Goal: Transaction & Acquisition: Obtain resource

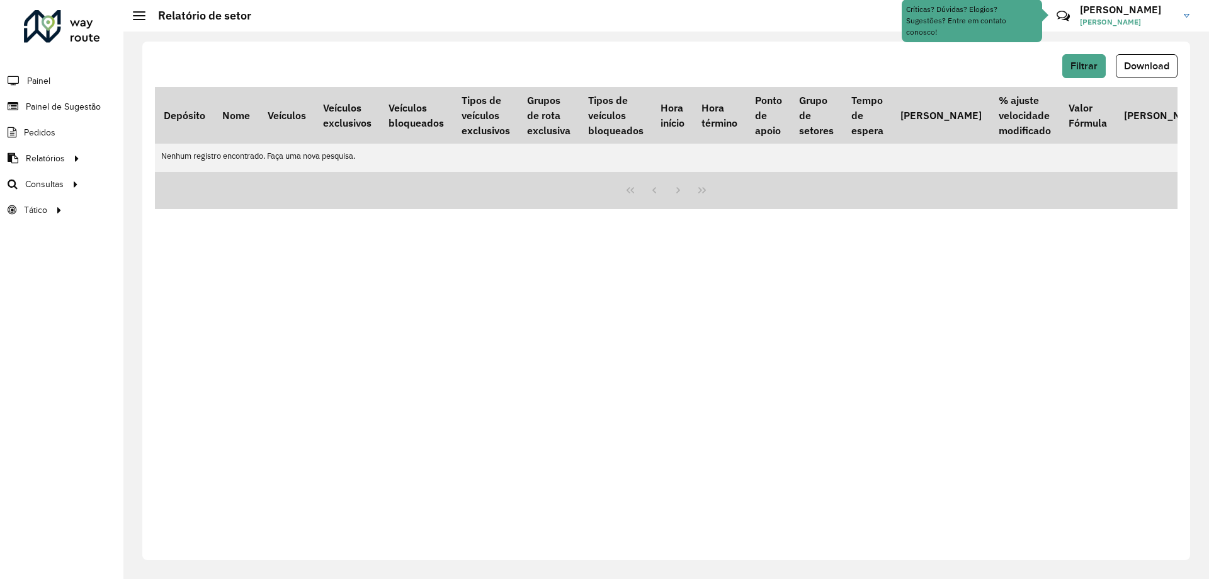
click at [54, 108] on span "Painel de Sugestão" at bounding box center [63, 106] width 75 height 13
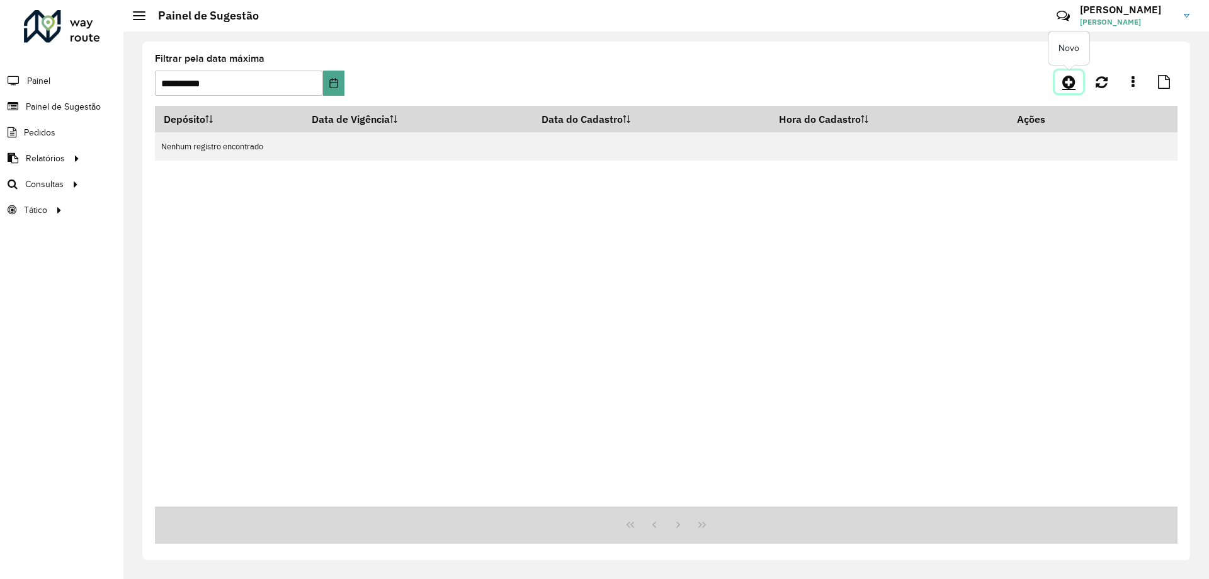
click at [1072, 82] on icon at bounding box center [1068, 81] width 13 height 15
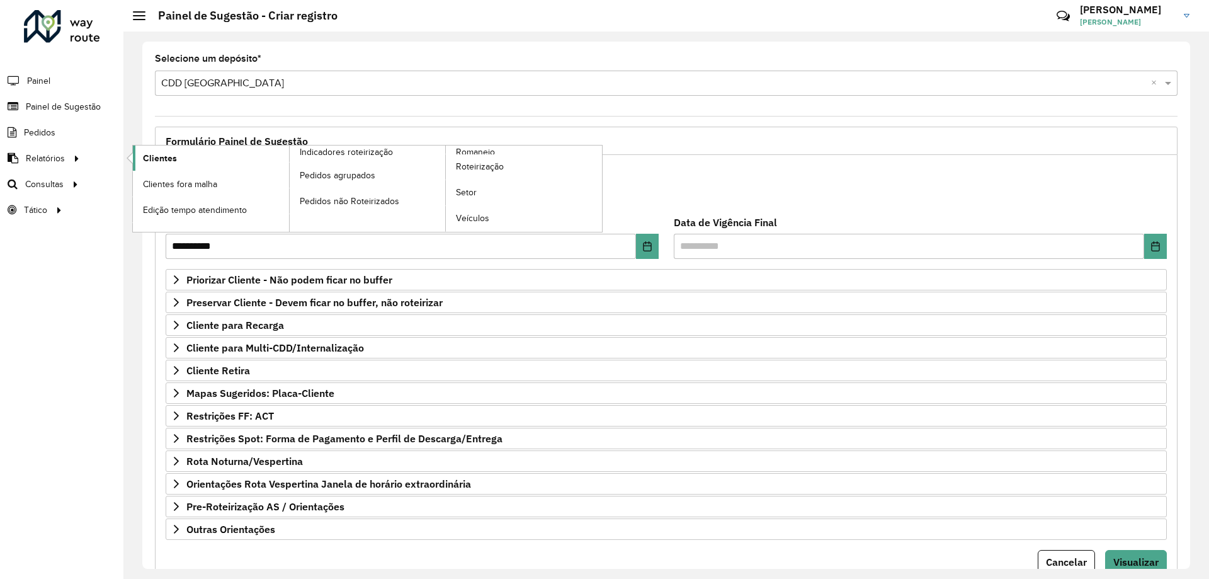
click at [174, 157] on span "Clientes" at bounding box center [160, 158] width 34 height 13
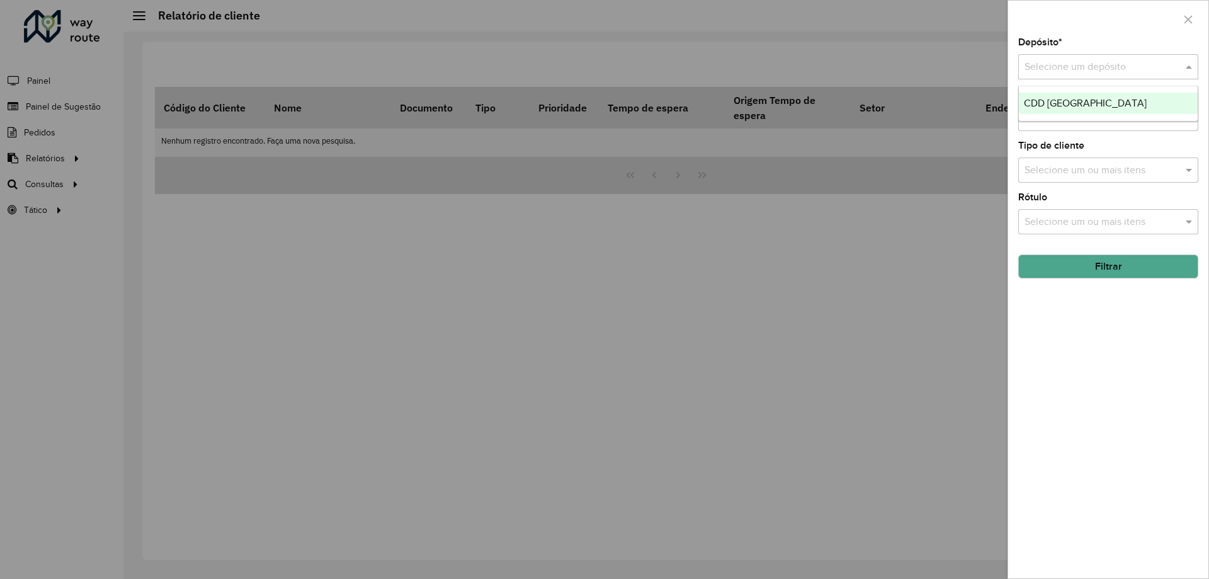
click at [1084, 67] on input "text" at bounding box center [1095, 67] width 142 height 15
click at [1083, 101] on span "CDD [GEOGRAPHIC_DATA]" at bounding box center [1085, 103] width 123 height 11
click at [1153, 268] on button "Filtrar" at bounding box center [1108, 266] width 180 height 24
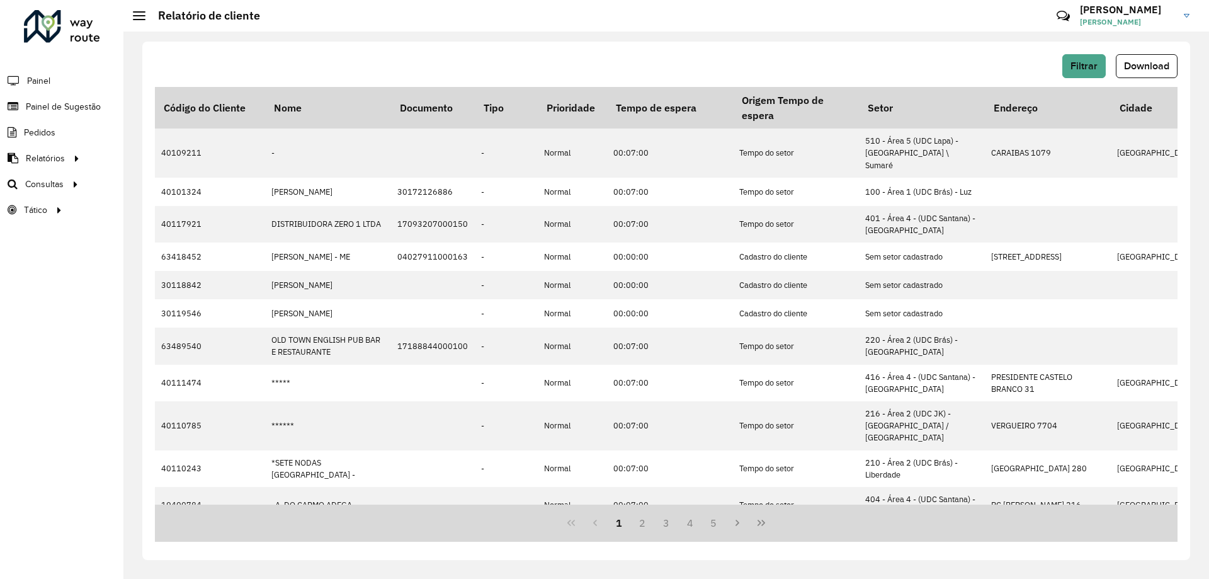
click at [1141, 71] on button "Download" at bounding box center [1147, 66] width 62 height 24
